Goal: Check status: Check status

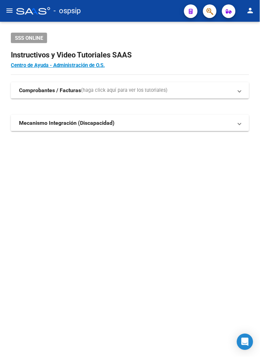
click at [215, 15] on button "button" at bounding box center [210, 11] width 14 height 14
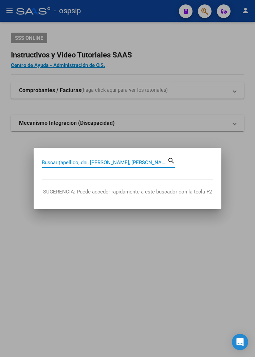
click at [72, 163] on input "Buscar (apellido, dni, cuil, nro traspaso, cuit, obra social)" at bounding box center [105, 162] width 126 height 6
type input "45910029"
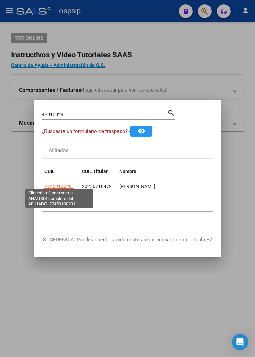
click at [65, 184] on span "27459100291" at bounding box center [59, 185] width 30 height 5
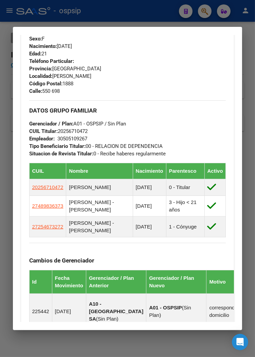
scroll to position [302, 0]
